Goal: Task Accomplishment & Management: Complete application form

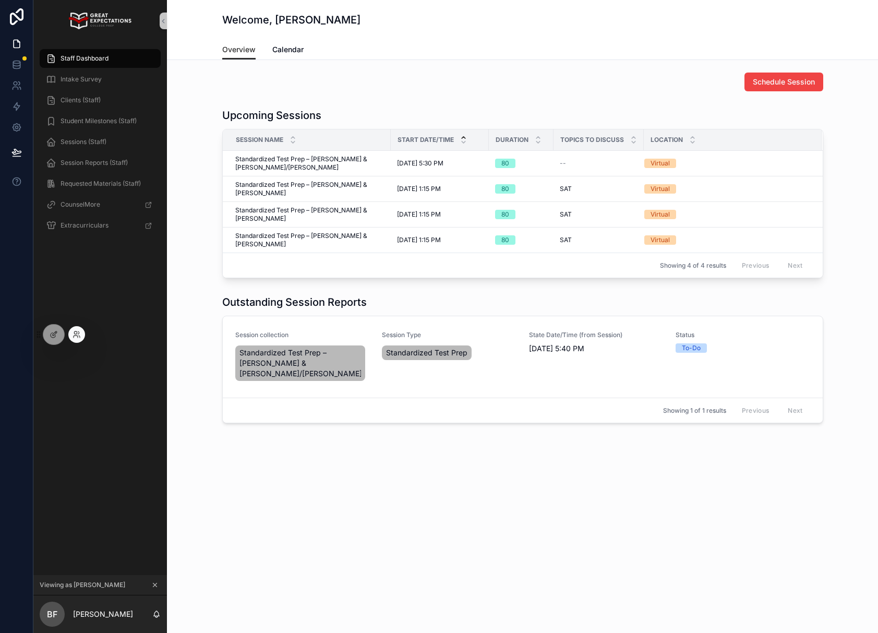
click at [83, 336] on div at bounding box center [76, 334] width 17 height 17
click at [90, 182] on span "Requested Materials (Staff)" at bounding box center [101, 184] width 80 height 8
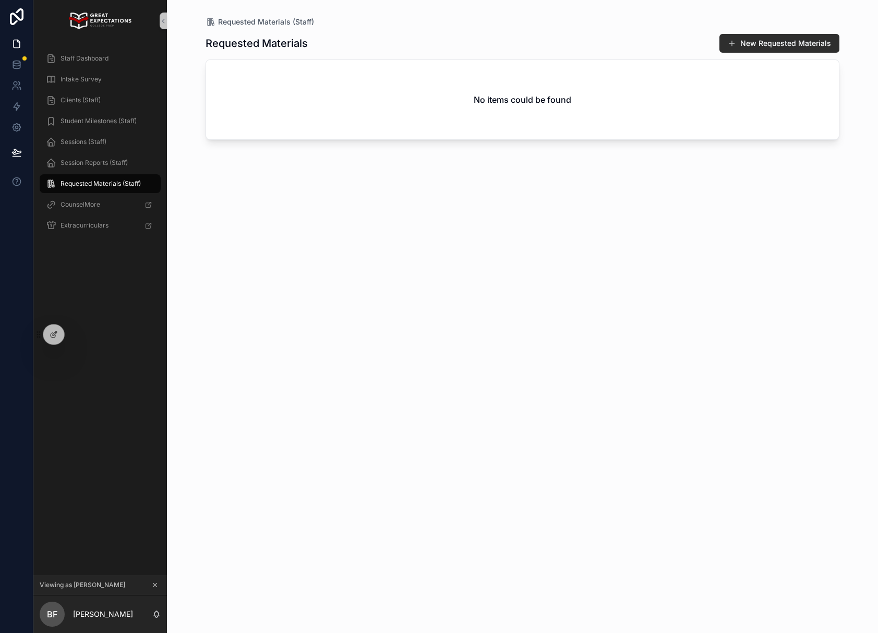
click at [85, 338] on div "Staff Dashboard Intake Survey Clients (Staff) Student Milestones (Staff) Sessio…" at bounding box center [100, 308] width 134 height 533
click at [75, 336] on icon at bounding box center [77, 334] width 8 height 8
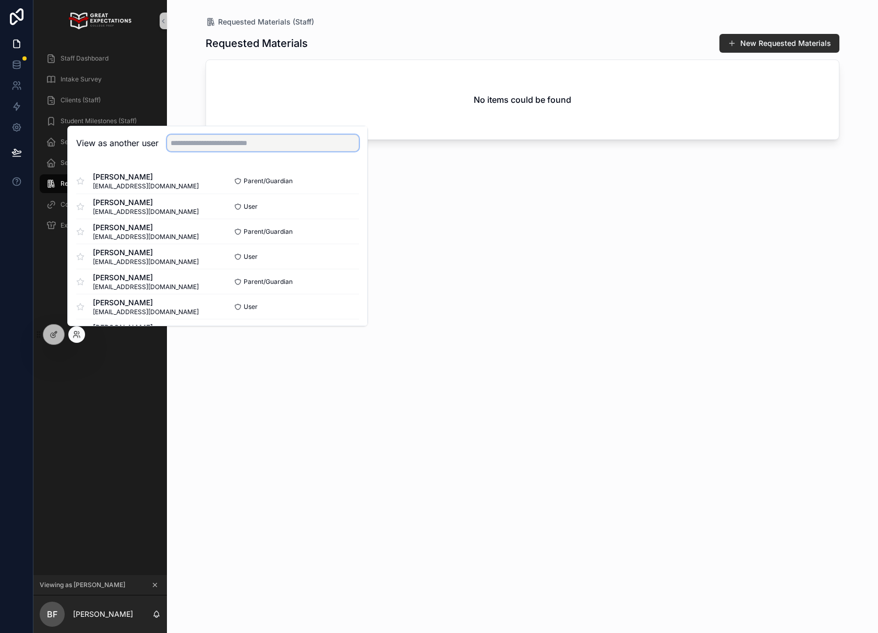
click at [221, 147] on input "text" at bounding box center [263, 143] width 192 height 17
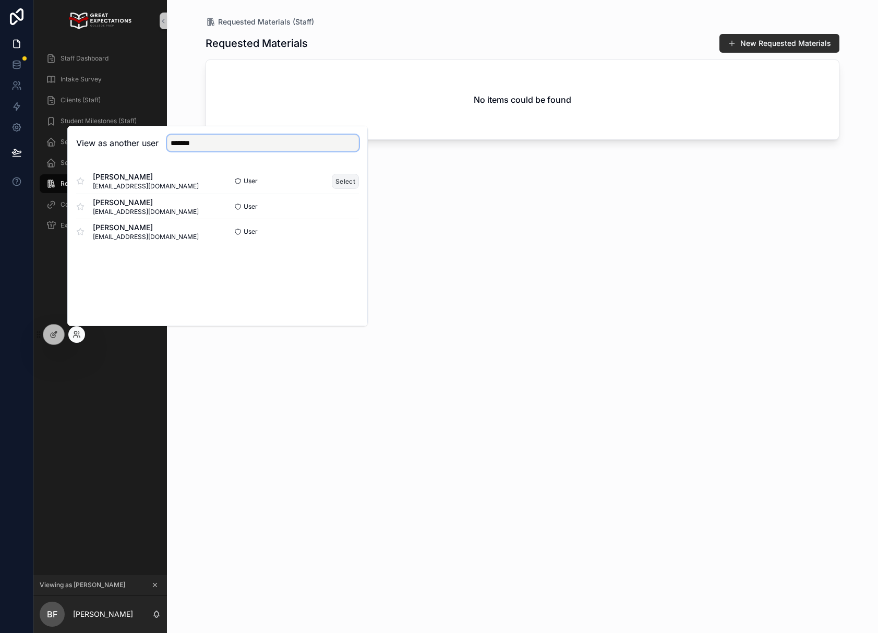
type input "*******"
click at [345, 184] on button "Select" at bounding box center [345, 181] width 27 height 15
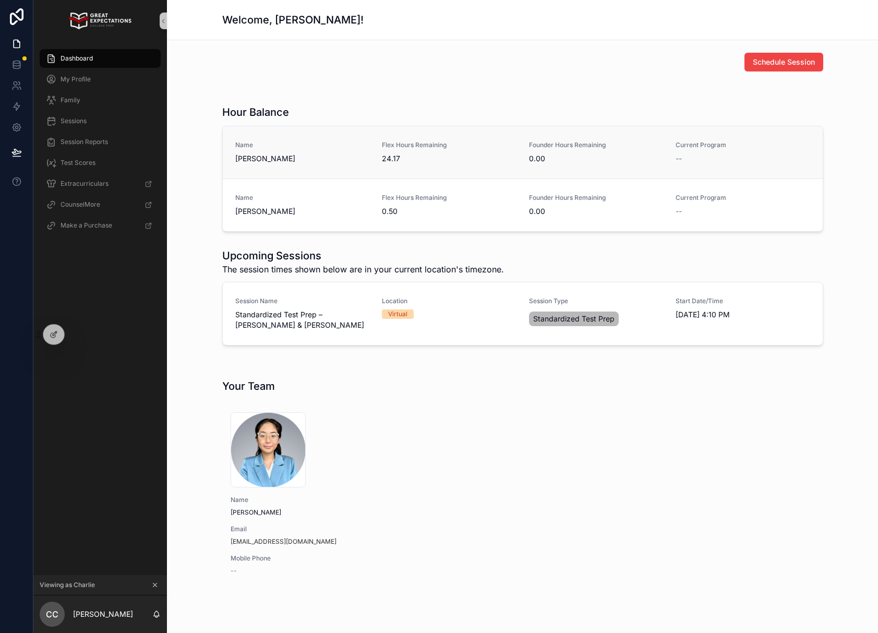
click at [327, 154] on span "Charlie Cohen" at bounding box center [302, 158] width 135 height 10
click at [262, 161] on span "Charlie Cohen" at bounding box center [302, 158] width 135 height 10
click at [77, 329] on div at bounding box center [76, 334] width 17 height 17
click at [95, 79] on div "My Profile" at bounding box center [100, 79] width 109 height 17
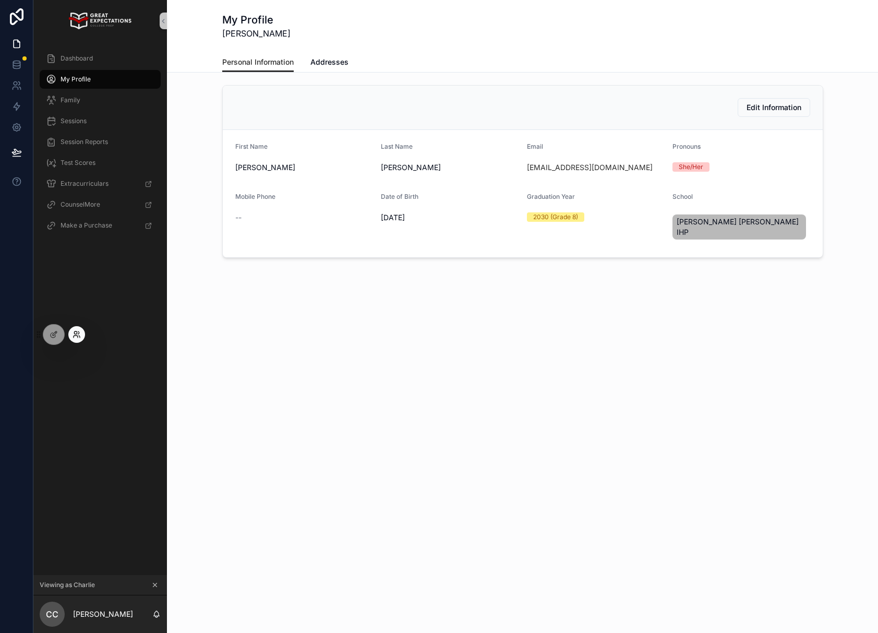
click at [73, 336] on icon at bounding box center [77, 334] width 8 height 8
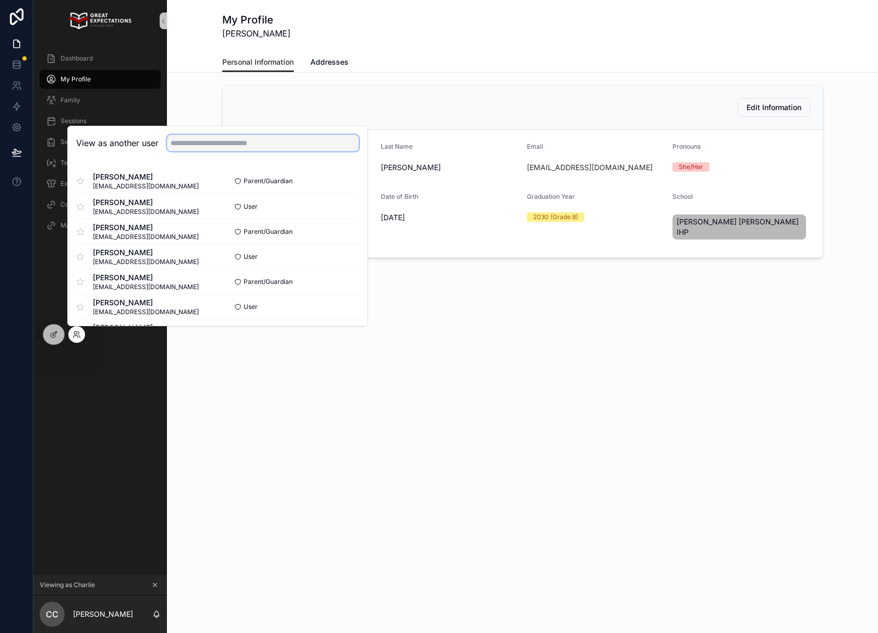
click at [246, 141] on input "text" at bounding box center [263, 143] width 192 height 17
type input "*****"
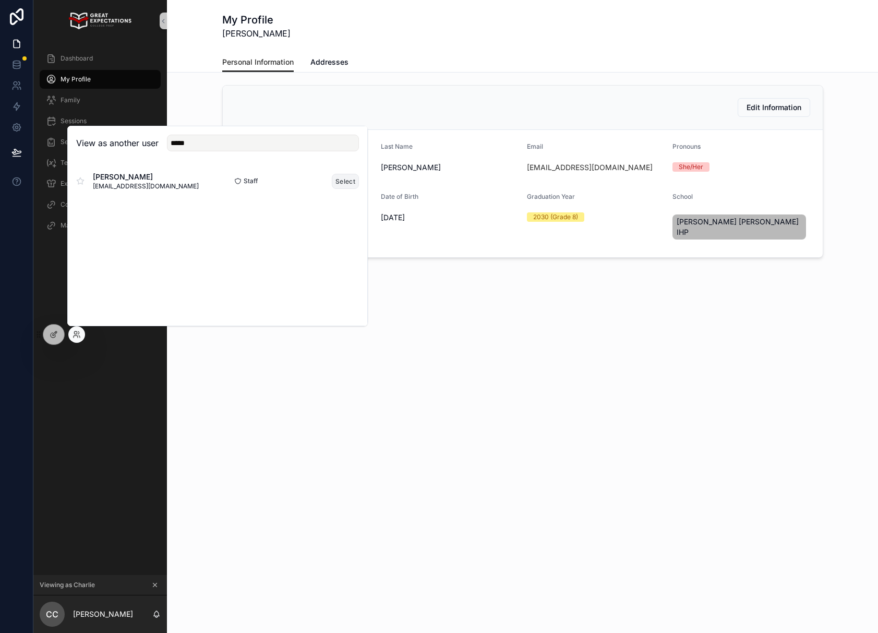
click at [352, 181] on button "Select" at bounding box center [345, 181] width 27 height 15
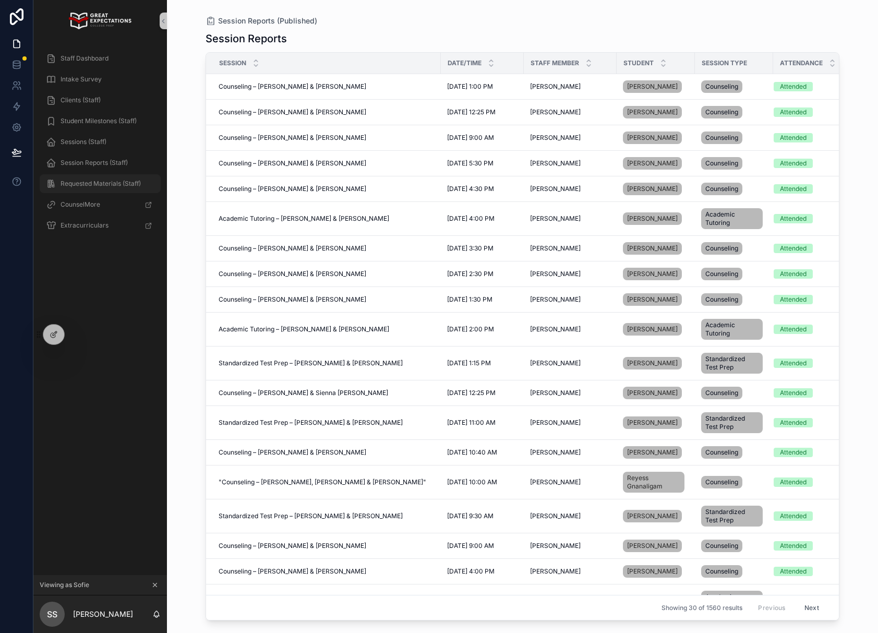
click at [92, 177] on div "Requested Materials (Staff)" at bounding box center [100, 183] width 109 height 17
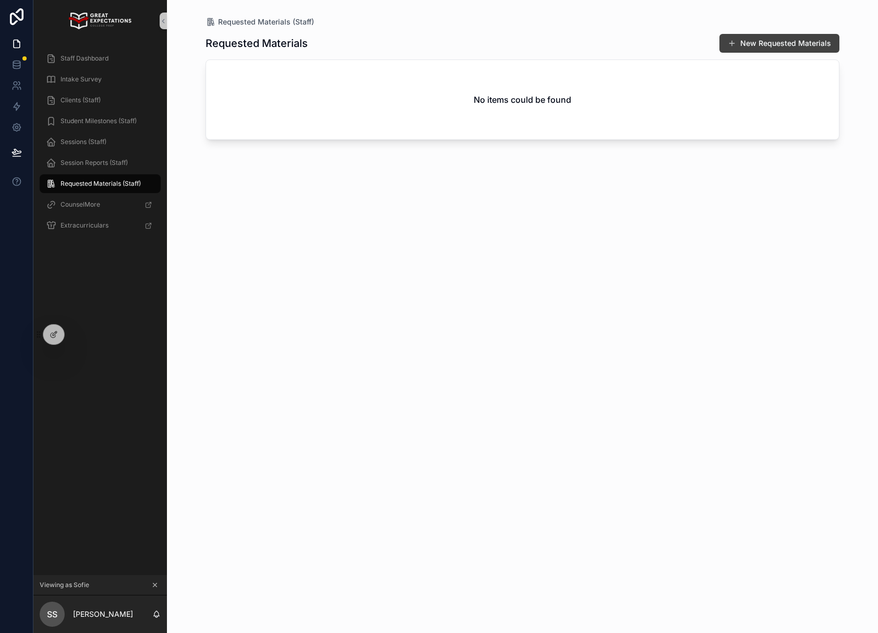
click at [778, 52] on button "New Requested Materials" at bounding box center [780, 43] width 120 height 19
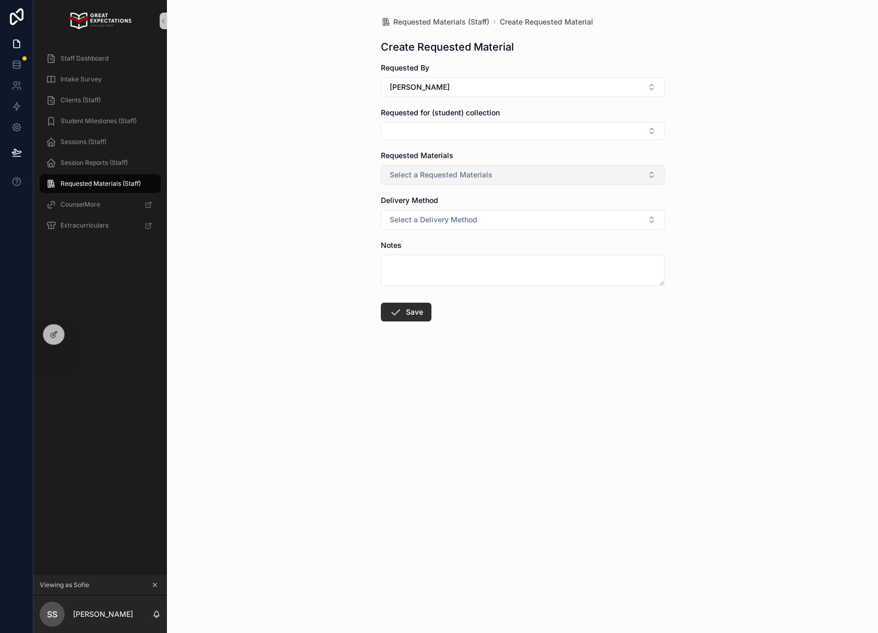
click at [510, 169] on button "Select a Requested Materials" at bounding box center [523, 175] width 284 height 20
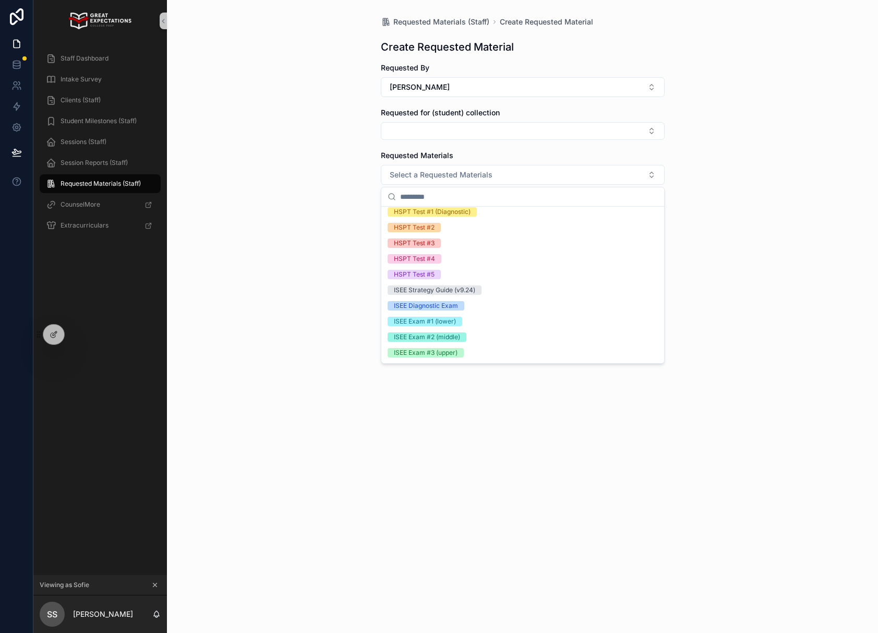
scroll to position [255, 0]
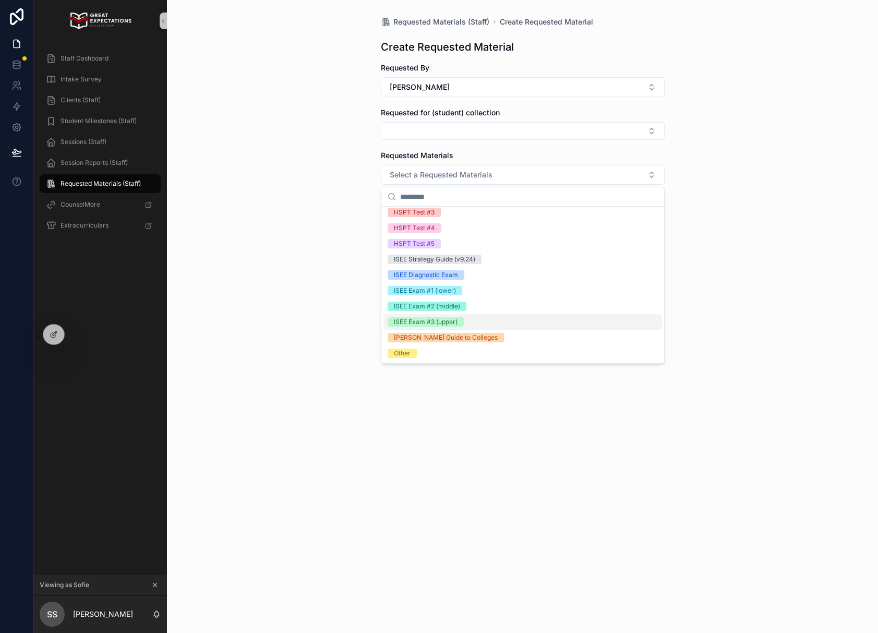
click at [280, 333] on div "Requested Materials (Staff) Create Requested Material Create Requested Material…" at bounding box center [522, 316] width 711 height 633
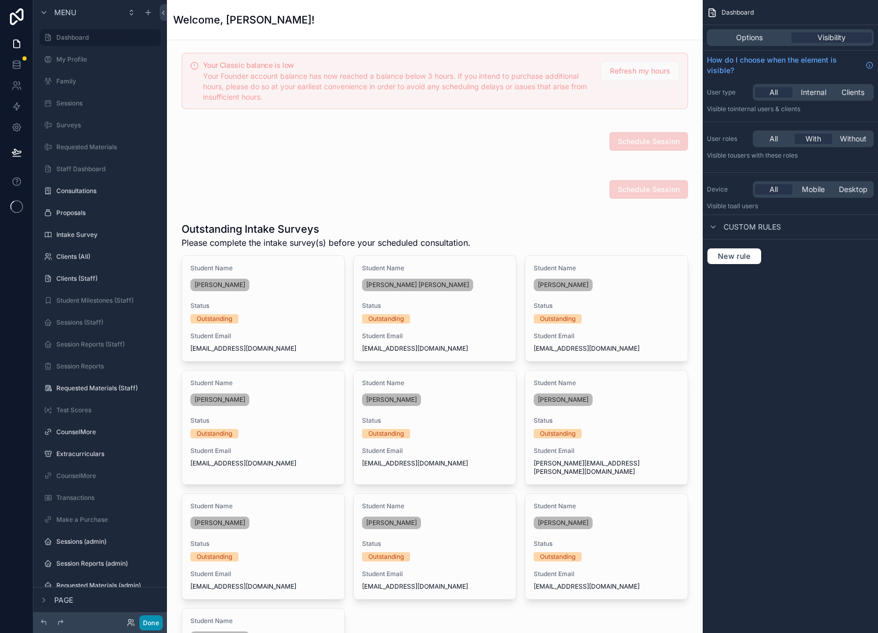
click at [146, 623] on button "Done" at bounding box center [150, 622] width 23 height 15
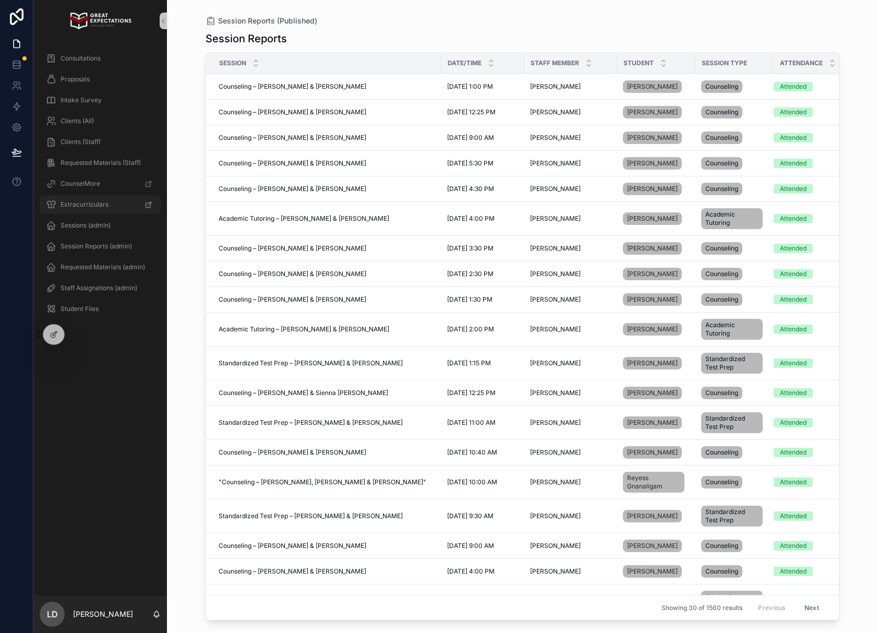
click at [120, 199] on div "Extracurriculars" at bounding box center [100, 204] width 109 height 17
